Goal: Participate in discussion: Engage in conversation with other users on a specific topic

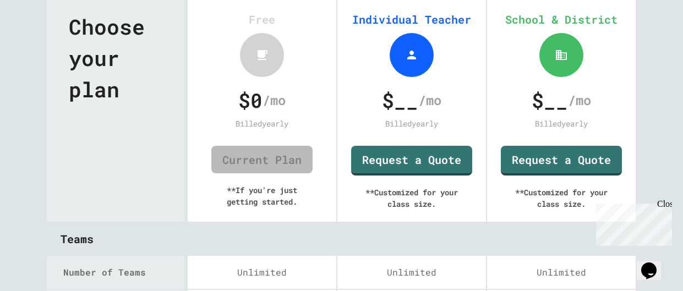
scroll to position [56, 0]
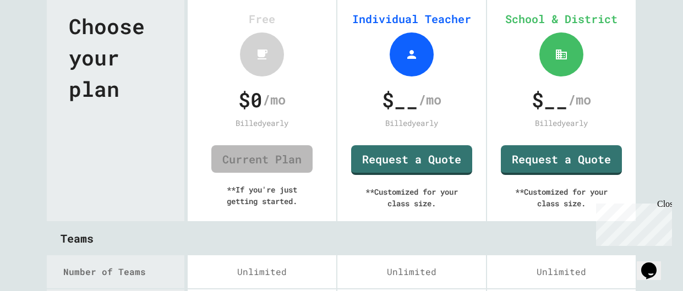
click at [409, 105] on span "$ __" at bounding box center [400, 100] width 36 height 30
click at [390, 95] on span "$ __" at bounding box center [400, 100] width 36 height 30
click at [389, 95] on span "$ __" at bounding box center [400, 100] width 36 height 30
click at [664, 203] on div "Close" at bounding box center [664, 206] width 14 height 14
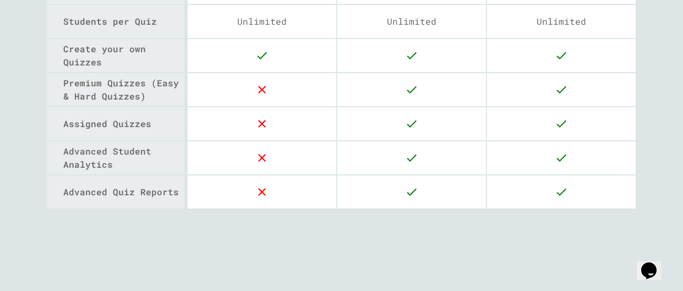
scroll to position [0, 0]
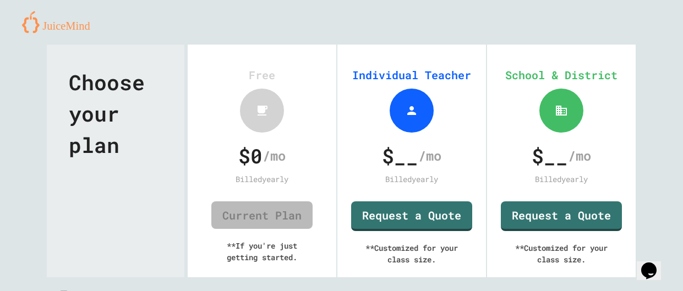
click at [67, 22] on img at bounding box center [60, 22] width 76 height 22
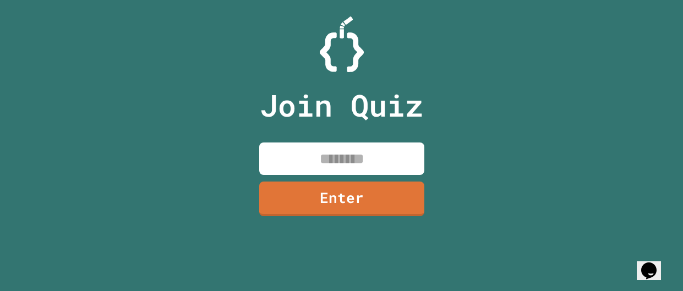
click at [309, 155] on input at bounding box center [341, 158] width 165 height 32
type input "********"
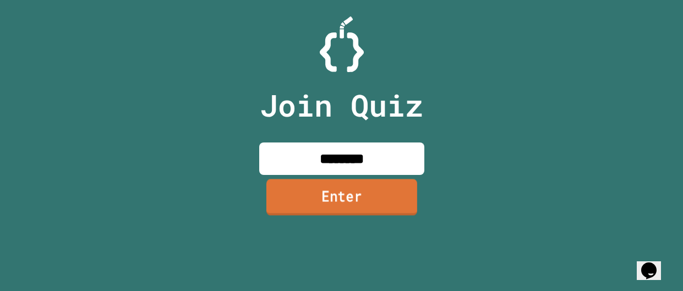
click at [334, 214] on link "Enter" at bounding box center [341, 197] width 151 height 36
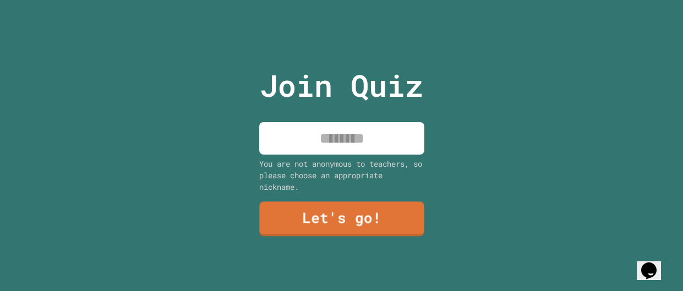
click at [317, 144] on input at bounding box center [341, 138] width 165 height 32
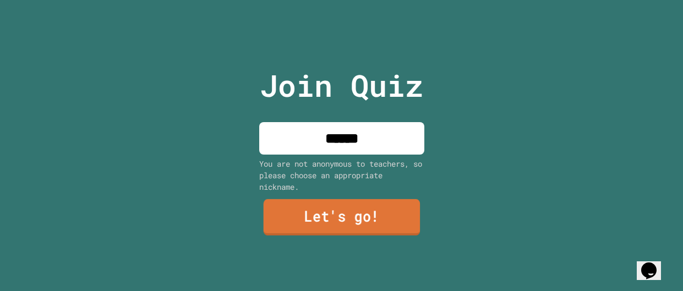
type input "******"
click at [343, 213] on link "Let's go!" at bounding box center [341, 217] width 157 height 36
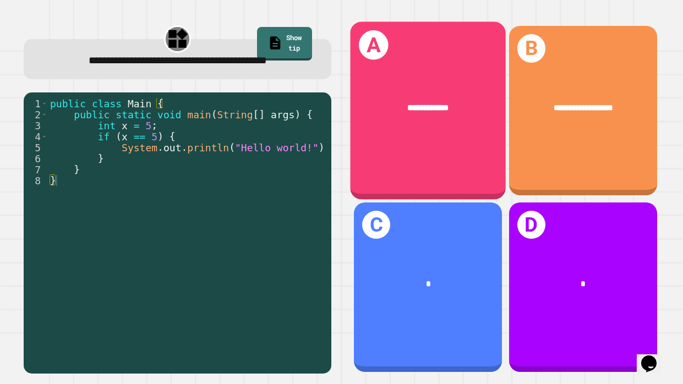
click at [378, 148] on div "**********" at bounding box center [428, 111] width 156 height 178
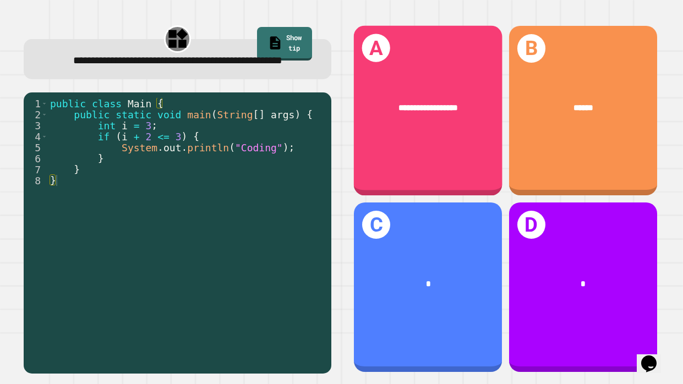
click at [379, 144] on div "**********" at bounding box center [427, 111] width 148 height 170
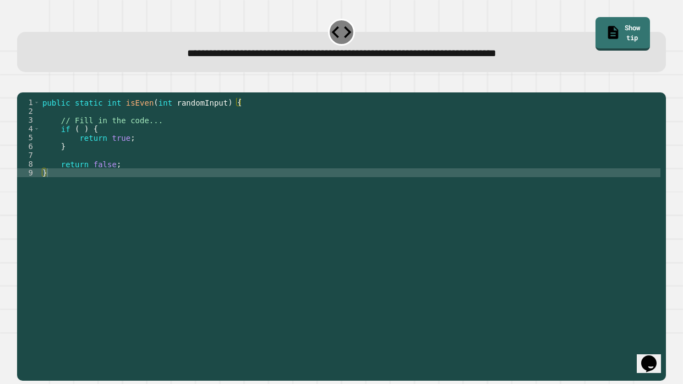
click at [246, 140] on div "public static int isEven ( int randomInput ) { // Fill in the code... if ( ) { …" at bounding box center [350, 234] width 620 height 273
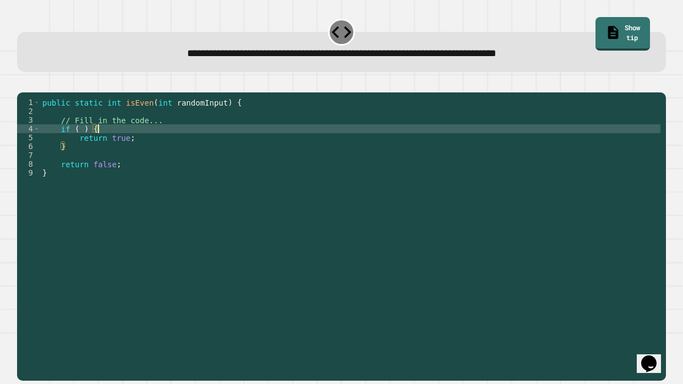
click at [84, 145] on div "public static int isEven ( int randomInput ) { // Fill in the code... if ( ) { …" at bounding box center [350, 234] width 620 height 273
click at [32, 90] on icon "button" at bounding box center [30, 90] width 6 height 8
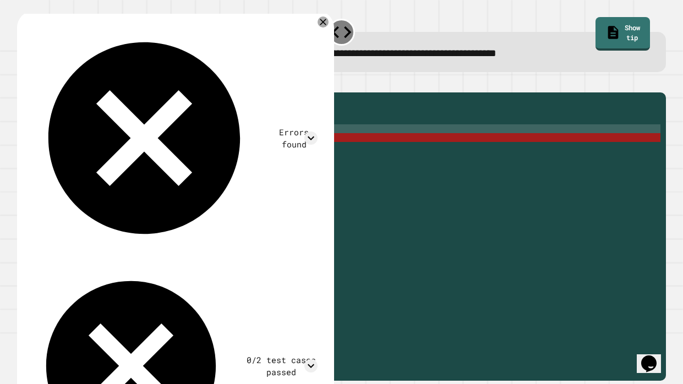
click at [57, 177] on div "public static int isEven ( int randomInput ) { // Fill in the code... if ( rand…" at bounding box center [350, 234] width 620 height 273
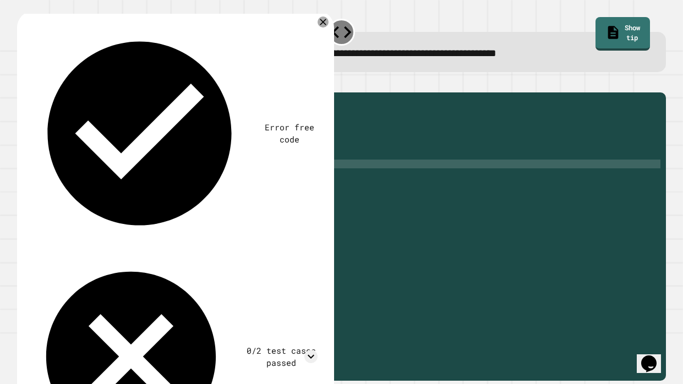
scroll to position [0, 2]
click at [25, 92] on div at bounding box center [341, 85] width 648 height 13
click at [23, 83] on icon "button" at bounding box center [23, 83] width 0 height 0
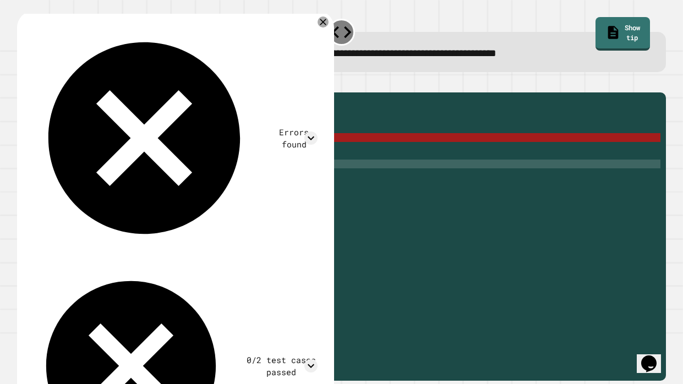
click at [113, 153] on div "public static int isEven ( int randomInput ) { // Fill in the code... if ( rand…" at bounding box center [350, 234] width 620 height 273
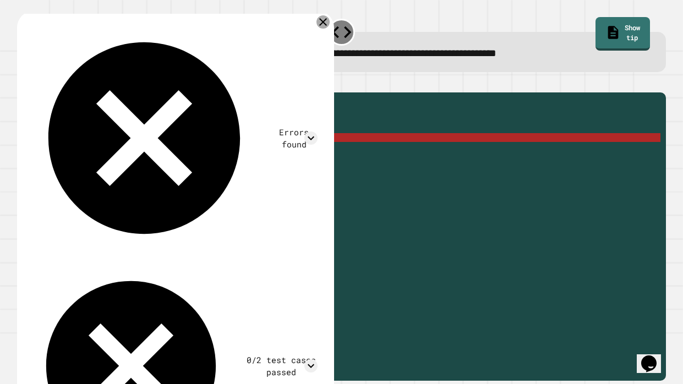
click at [325, 22] on icon at bounding box center [323, 22] width 8 height 8
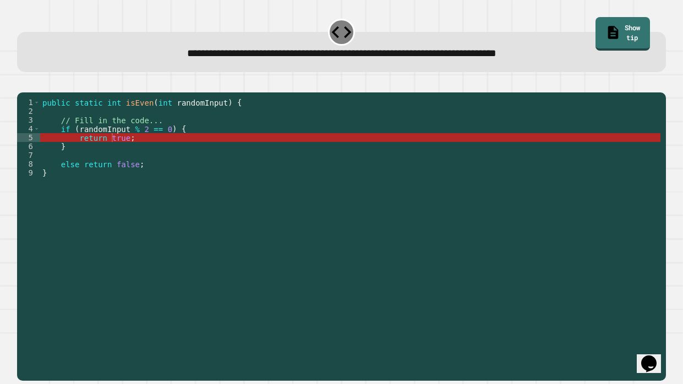
click at [84, 180] on div "public static int isEven ( int randomInput ) { // Fill in the code... if ( rand…" at bounding box center [350, 234] width 620 height 273
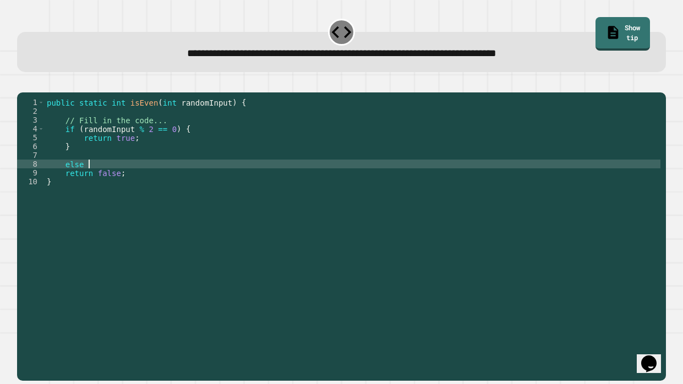
scroll to position [0, 3]
click at [148, 192] on div "public static int isEven ( int randomInput ) { // Fill in the code... if ( rand…" at bounding box center [352, 234] width 615 height 273
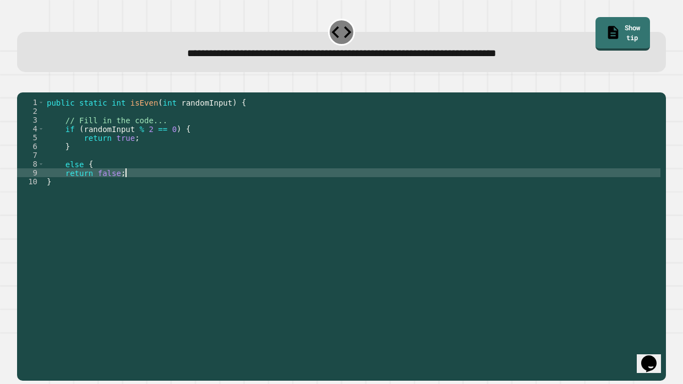
type textarea "**********"
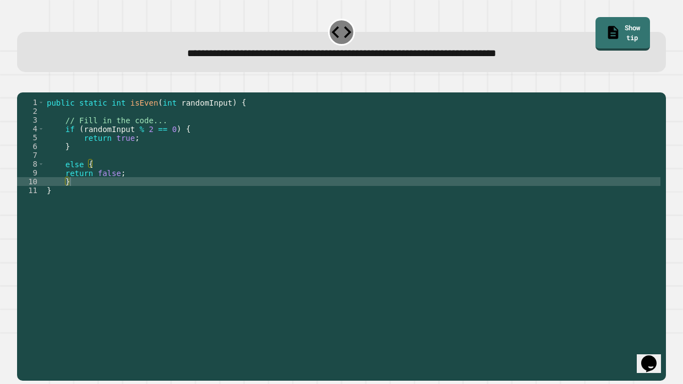
click at [23, 83] on icon "button" at bounding box center [23, 83] width 0 height 0
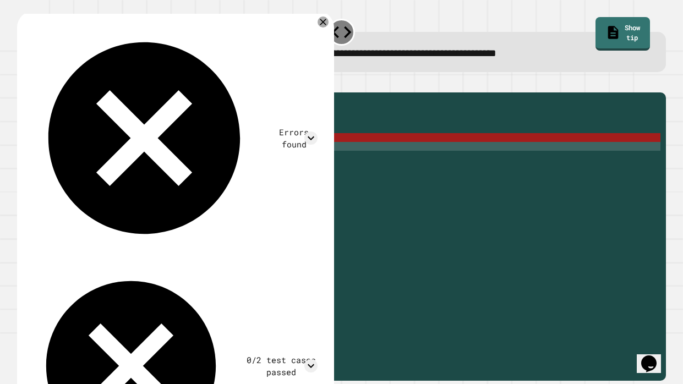
click at [177, 158] on div "public static int isEven ( int randomInput ) { // Fill in the code... if ( rand…" at bounding box center [352, 234] width 615 height 273
click at [170, 153] on div "public static int isEven ( int randomInput ) { // Fill in the code... if ( rand…" at bounding box center [352, 234] width 615 height 273
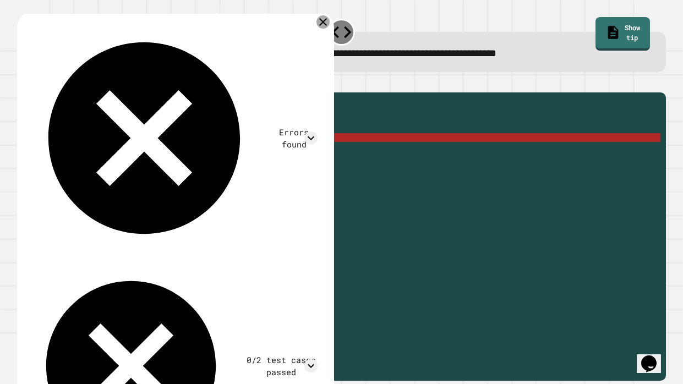
click at [322, 25] on icon at bounding box center [322, 21] width 13 height 13
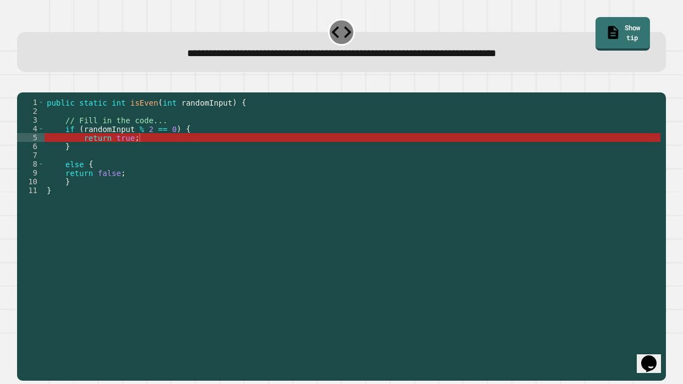
click at [198, 154] on div "public static int isEven ( int randomInput ) { // Fill in the code... if ( rand…" at bounding box center [352, 234] width 615 height 273
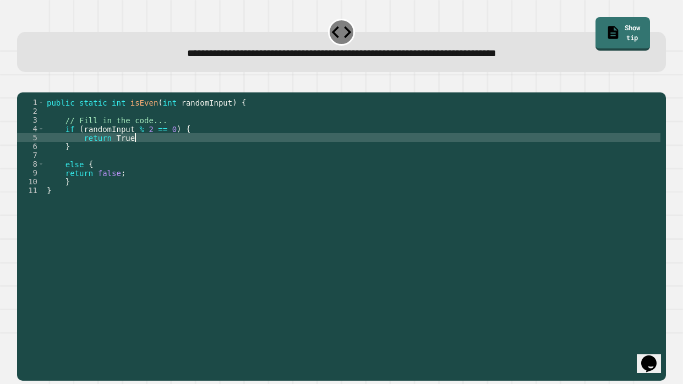
scroll to position [0, 5]
click at [23, 83] on icon "button" at bounding box center [23, 83] width 0 height 0
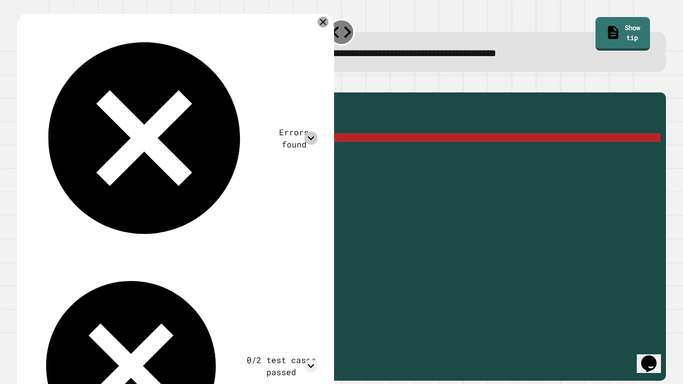
click at [312, 131] on icon at bounding box center [311, 138] width 14 height 14
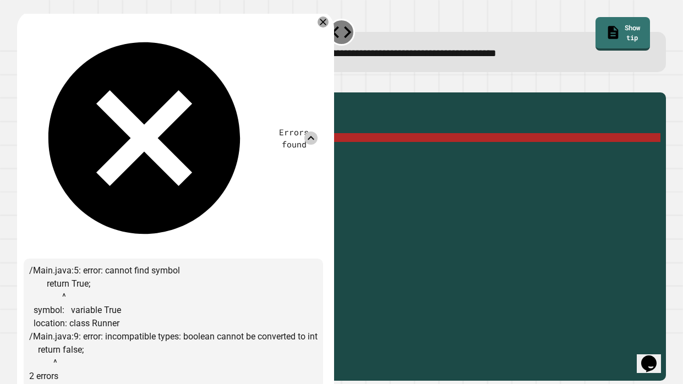
click at [320, 19] on icon at bounding box center [322, 21] width 11 height 11
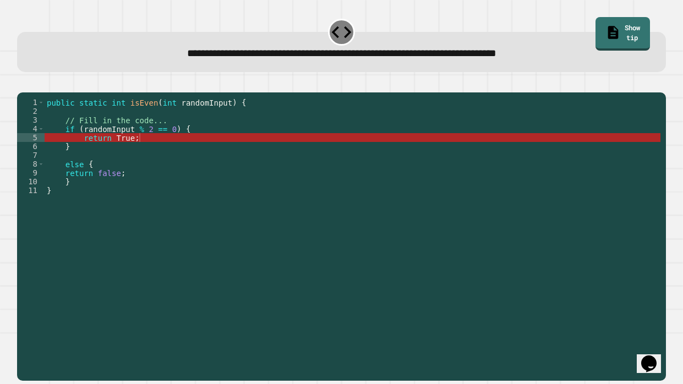
click at [117, 117] on div "public static int isEven ( int randomInput ) { // Fill in the code... if ( rand…" at bounding box center [352, 234] width 615 height 273
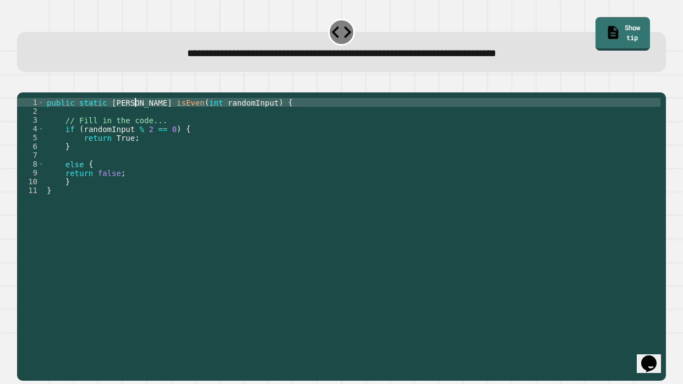
scroll to position [0, 6]
click at [125, 151] on div "public static boolean isEven ( int randomInput ) { // Fill in the code... if ( …" at bounding box center [352, 234] width 615 height 273
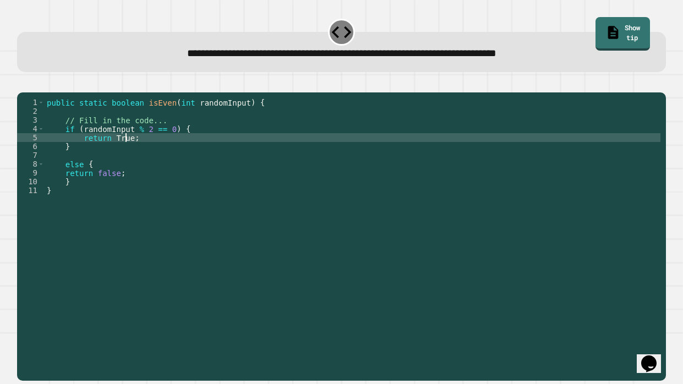
click at [125, 151] on div "public static boolean isEven ( int randomInput ) { // Fill in the code... if ( …" at bounding box center [352, 234] width 615 height 273
type textarea "**********"
click at [27, 92] on div at bounding box center [341, 85] width 648 height 13
click at [31, 92] on icon "button" at bounding box center [30, 90] width 6 height 8
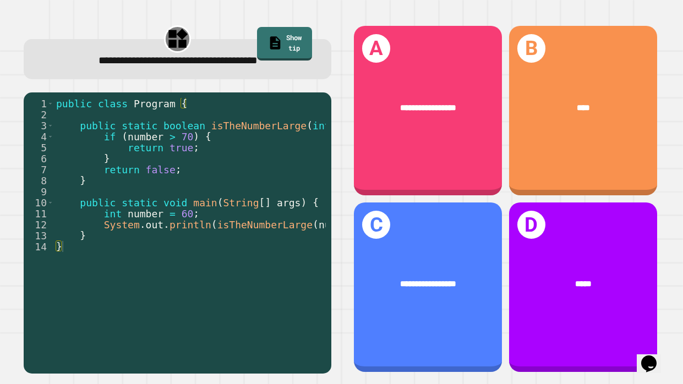
click at [270, 176] on div "public class Program { public static boolean isTheNumberLarge ( int number ) { …" at bounding box center [222, 235] width 337 height 275
click at [246, 162] on div "public class Program { public static boolean isTheNumberLarge ( int number ) { …" at bounding box center [222, 235] width 337 height 275
click at [256, 172] on div "public class Program { public static boolean isTheNumberLarge ( int number ) { …" at bounding box center [222, 235] width 337 height 275
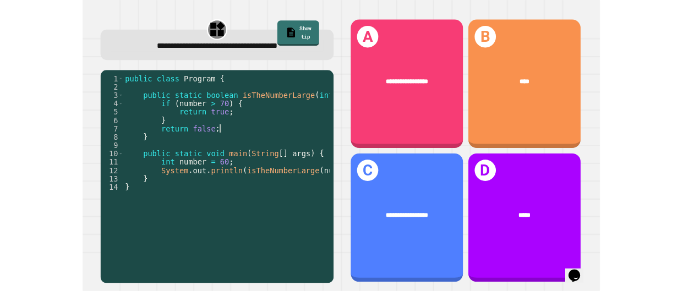
scroll to position [0, 0]
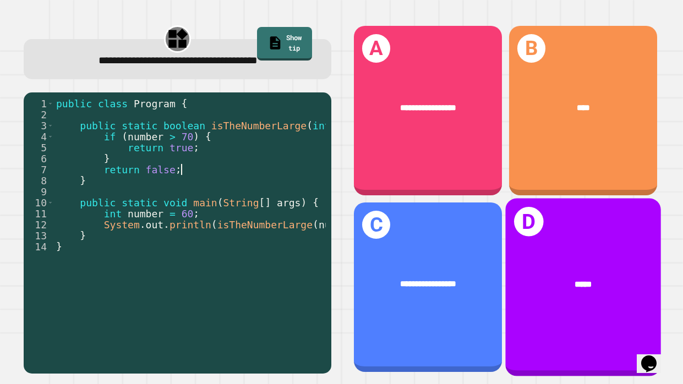
click at [550, 269] on div "*****" at bounding box center [583, 284] width 156 height 48
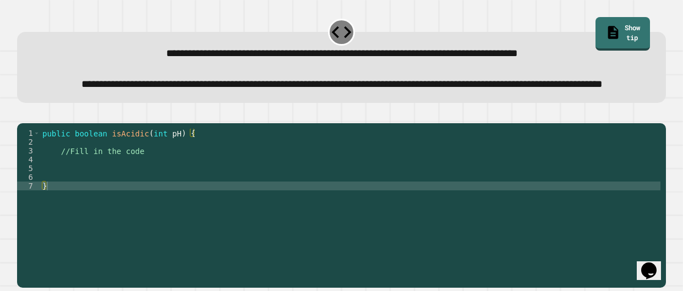
click at [201, 191] on div "public boolean isAcidic ( int pH ) { //Fill in the code }" at bounding box center [350, 195] width 620 height 132
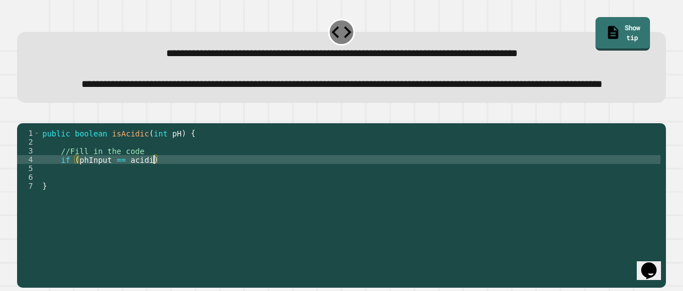
scroll to position [0, 8]
type textarea "**********"
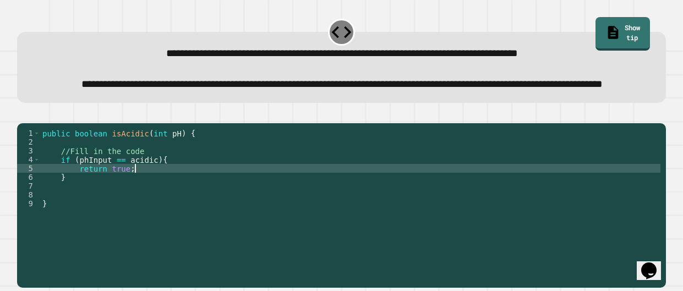
scroll to position [0, 1]
type textarea "*"
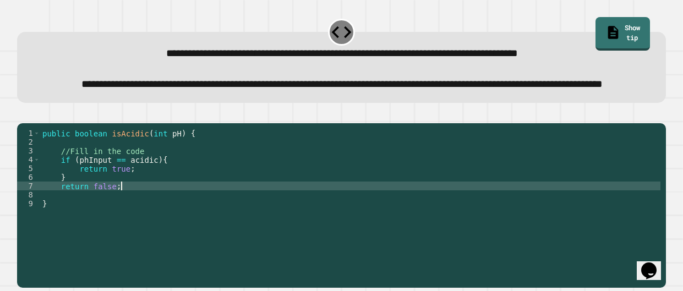
scroll to position [0, 5]
type textarea "******"
click at [158, 193] on div "public boolean isAcidic ( int pH ) { //Fill in the code if ( phInput == acidic …" at bounding box center [350, 195] width 620 height 132
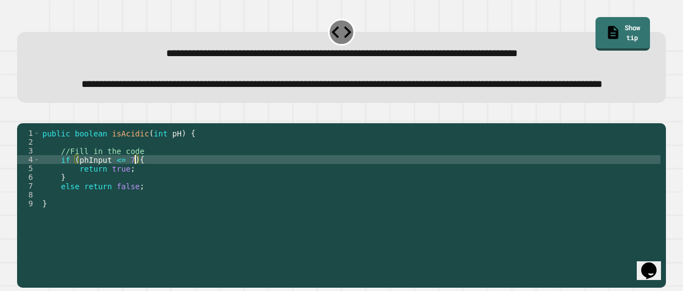
click at [23, 114] on icon "button" at bounding box center [23, 114] width 0 height 0
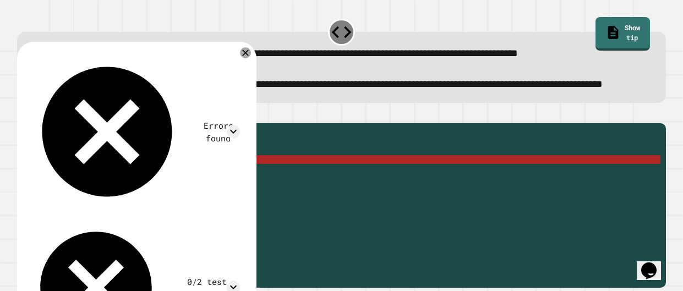
click at [60, 192] on div "public boolean isAcidic ( int pH ) { //Fill in the code if ( phInput <= 7 ) { r…" at bounding box center [350, 195] width 620 height 132
click at [194, 189] on div "public boolean isAcidic ( int pH ) { //Fill in the code if ( phInput <= 7 ) { r…" at bounding box center [350, 195] width 620 height 132
click at [235, 125] on icon at bounding box center [234, 132] width 14 height 14
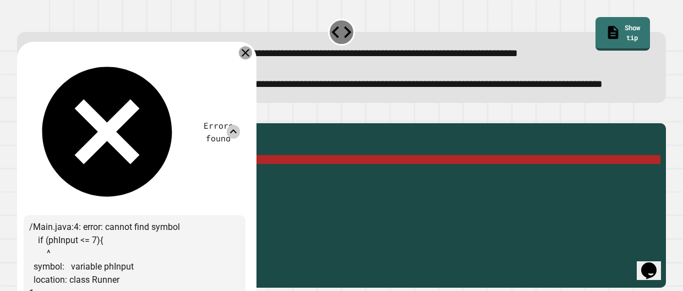
click at [252, 59] on icon at bounding box center [245, 52] width 13 height 13
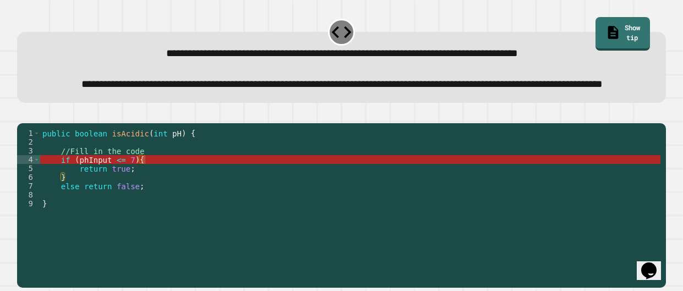
click at [94, 191] on div "public boolean isAcidic ( int pH ) { //Fill in the code if ( phInput <= 7 ) { r…" at bounding box center [350, 195] width 620 height 132
click at [111, 193] on div "public boolean isAcidic ( int pH ) { //Fill in the code if ( phInput <= 7 ) { r…" at bounding box center [350, 195] width 620 height 132
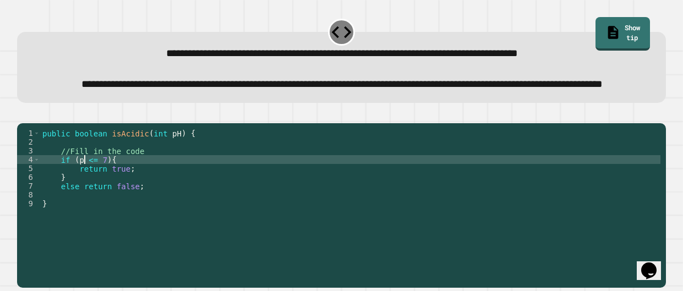
scroll to position [0, 3]
click at [23, 114] on icon "button" at bounding box center [23, 114] width 0 height 0
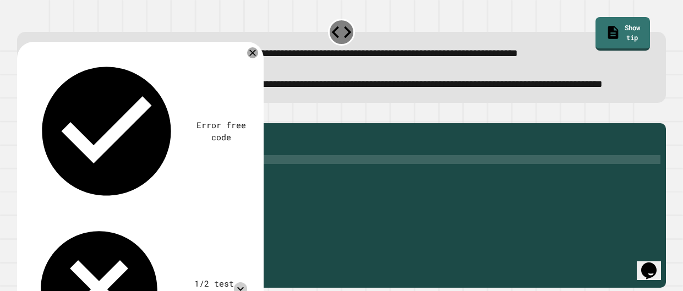
click at [235, 282] on icon at bounding box center [241, 289] width 14 height 14
click at [241, 287] on icon at bounding box center [240, 289] width 7 height 4
click at [102, 194] on div "public boolean isAcidic ( int pH ) { //Fill in the code if ( pH <= 7 ) { return…" at bounding box center [350, 195] width 620 height 132
click at [33, 125] on icon "button" at bounding box center [30, 121] width 6 height 8
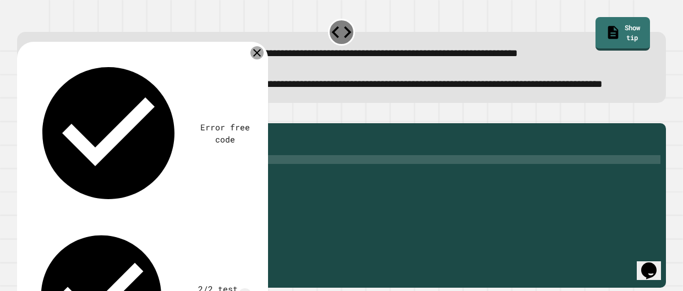
click at [256, 59] on icon at bounding box center [256, 52] width 13 height 13
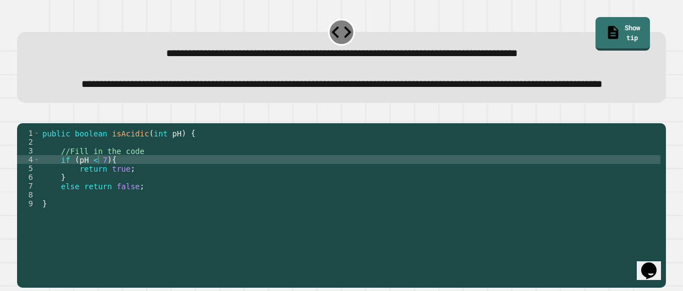
click at [23, 114] on icon "button" at bounding box center [23, 114] width 0 height 0
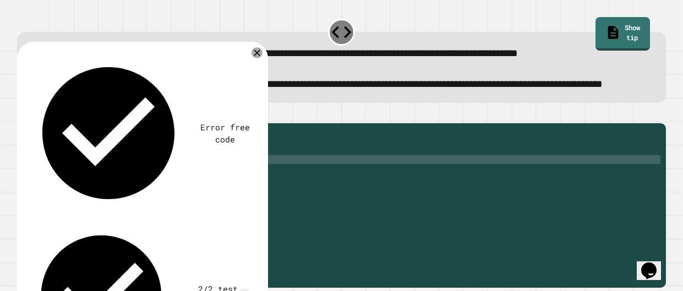
click at [23, 114] on icon "button" at bounding box center [23, 114] width 0 height 0
click at [173, 220] on div "public boolean isAcidic ( int pH ) { //Fill in the code if ( pH < 7 ) { return …" at bounding box center [350, 195] width 620 height 132
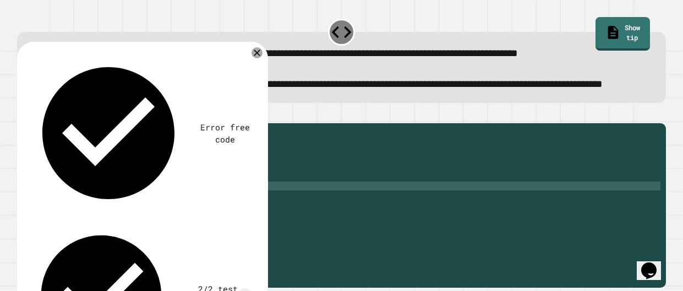
click at [84, 220] on div "public boolean isAcidic ( int pH ) { //Fill in the code if ( pH < 7 ) { return …" at bounding box center [350, 195] width 620 height 132
click at [23, 114] on button "button" at bounding box center [23, 114] width 0 height 0
click at [62, 222] on div "public boolean isAcidic ( int pH ) { //Fill in the code if ( pH < 7 ) { return …" at bounding box center [350, 195] width 620 height 132
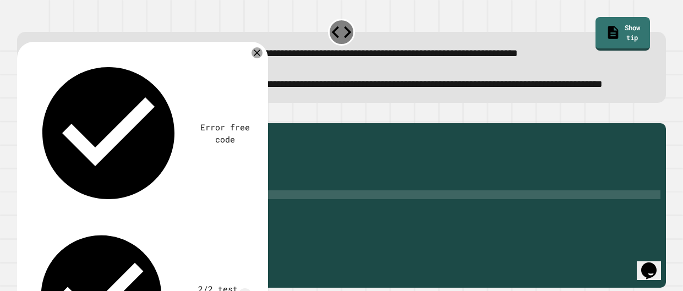
type textarea "**********"
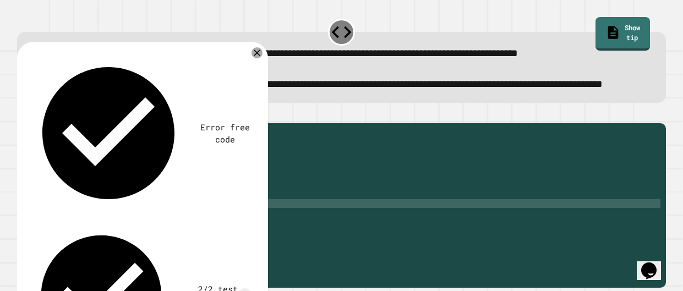
scroll to position [0, 1]
type textarea "*"
click at [33, 125] on icon "button" at bounding box center [30, 121] width 6 height 8
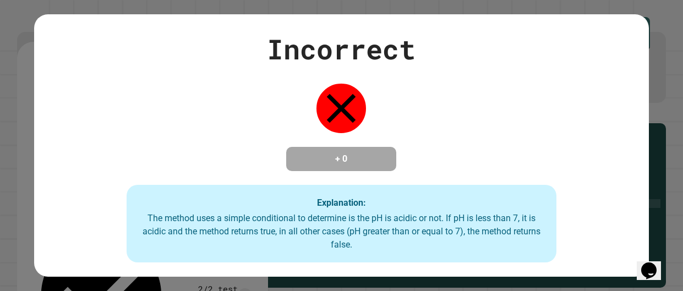
scroll to position [0, 0]
